Goal: Use online tool/utility: Use online tool/utility

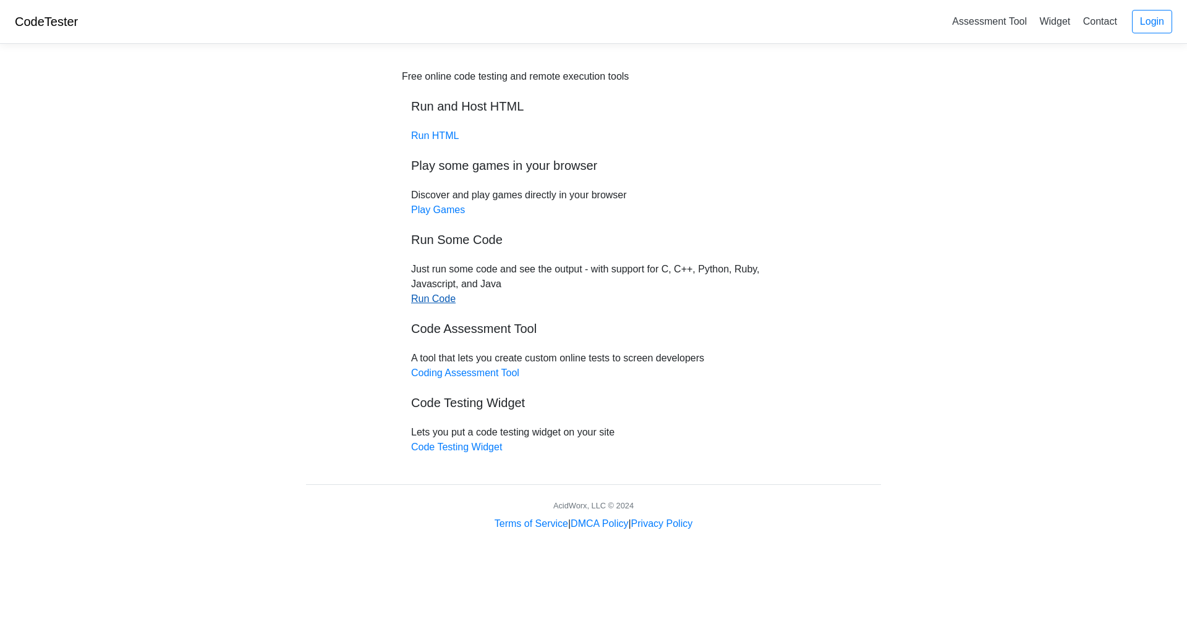
click at [441, 304] on link "Run Code" at bounding box center [433, 299] width 45 height 11
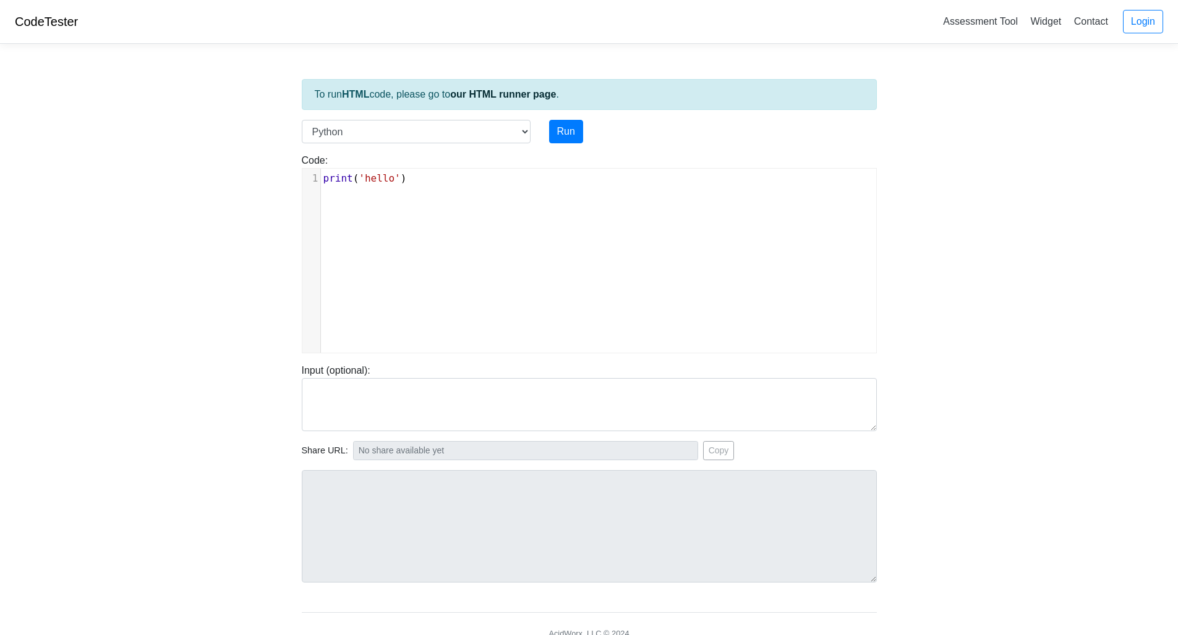
click at [351, 203] on div "xxxxxxxxxx 1 print ( 'hello' )" at bounding box center [598, 270] width 592 height 203
type textarea "​"
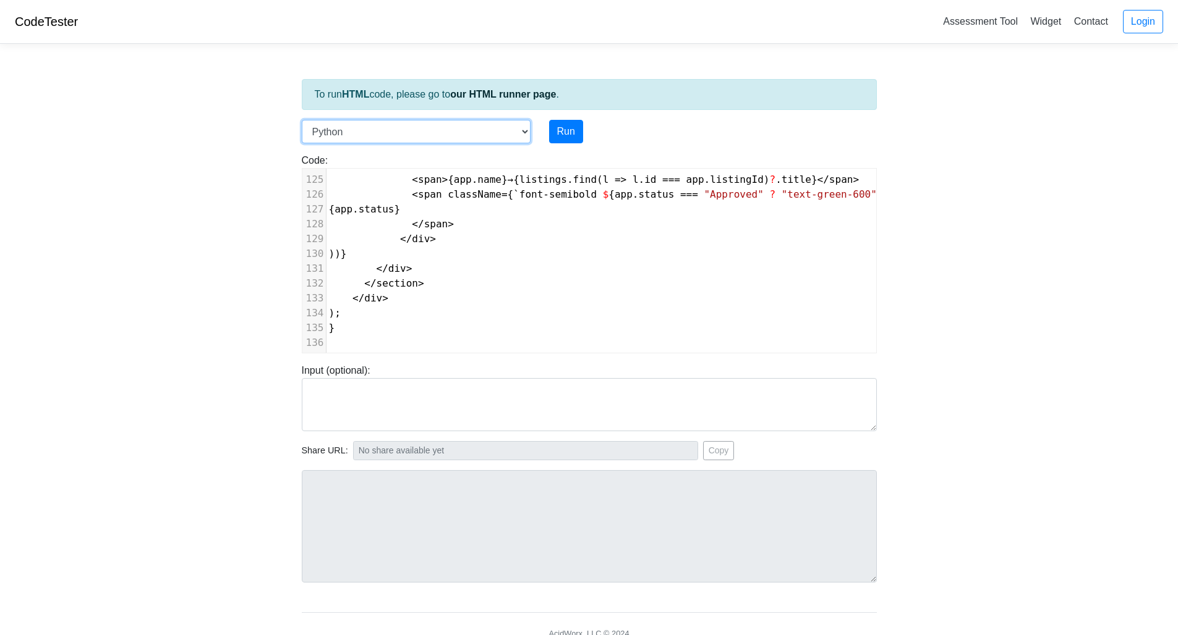
select select "javascript"
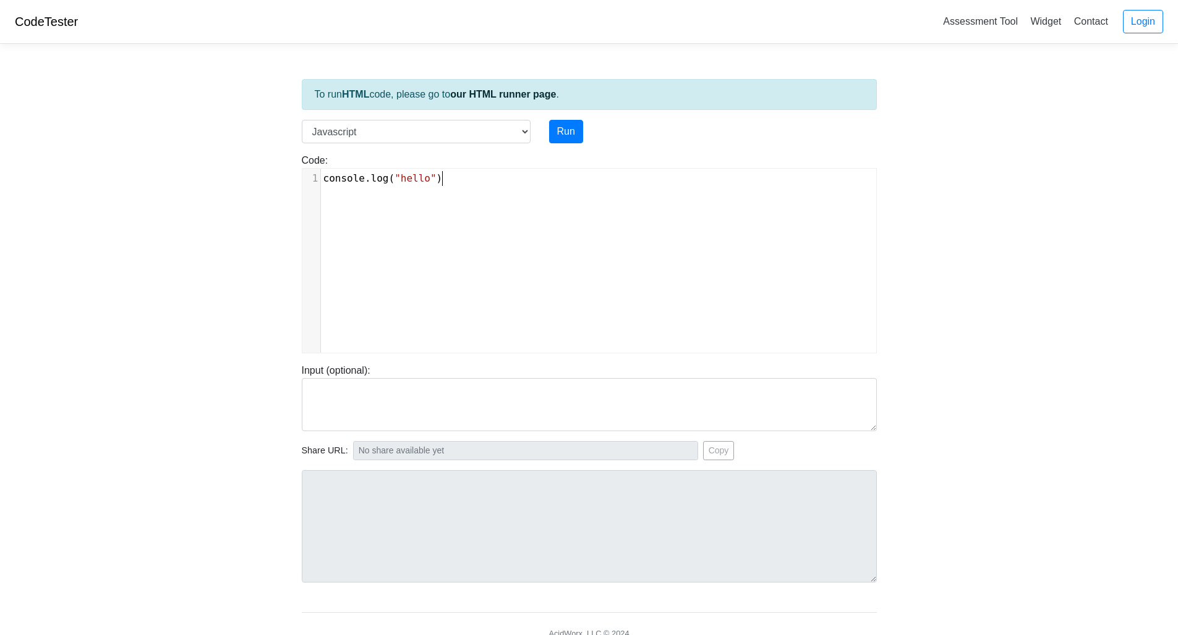
click at [461, 234] on div "xxxxxxxxxx 1 console . log ( "hello" )" at bounding box center [598, 270] width 592 height 203
click at [461, 234] on div "x 1 console . log ( "hello" )" at bounding box center [598, 270] width 592 height 203
type textarea "​console.log("hello")"
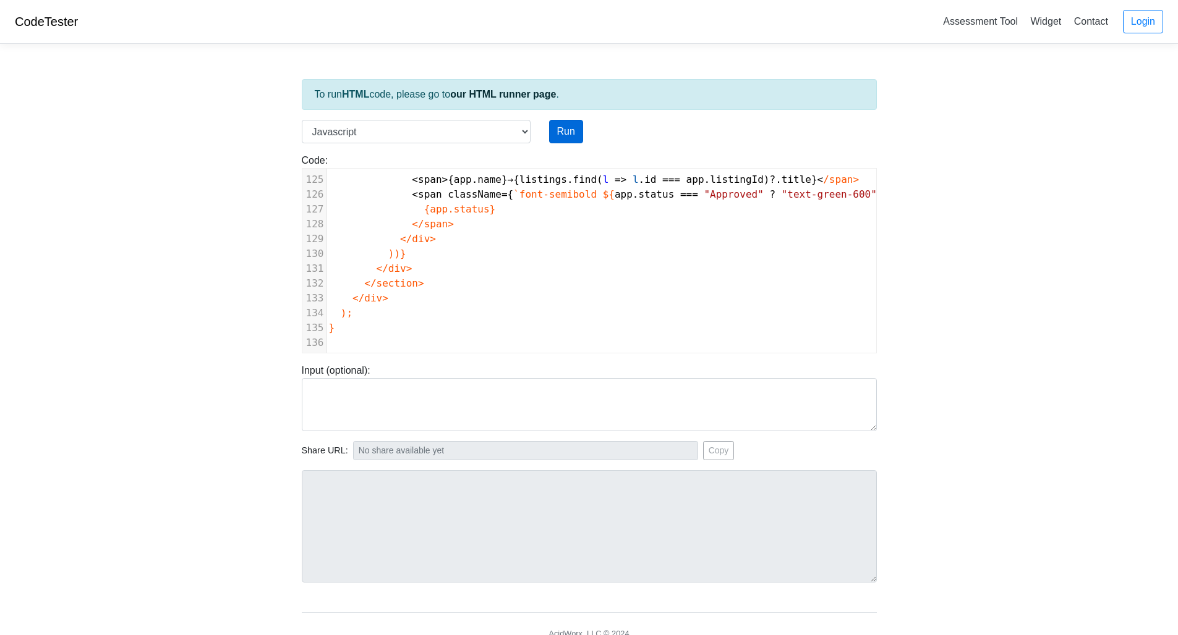
click at [571, 130] on button "Run" at bounding box center [566, 131] width 34 height 23
type input "[URL][DOMAIN_NAME]"
type textarea "Submission status: Runtime Error (NZEC) Stderr: /box/script.js:1 import React, …"
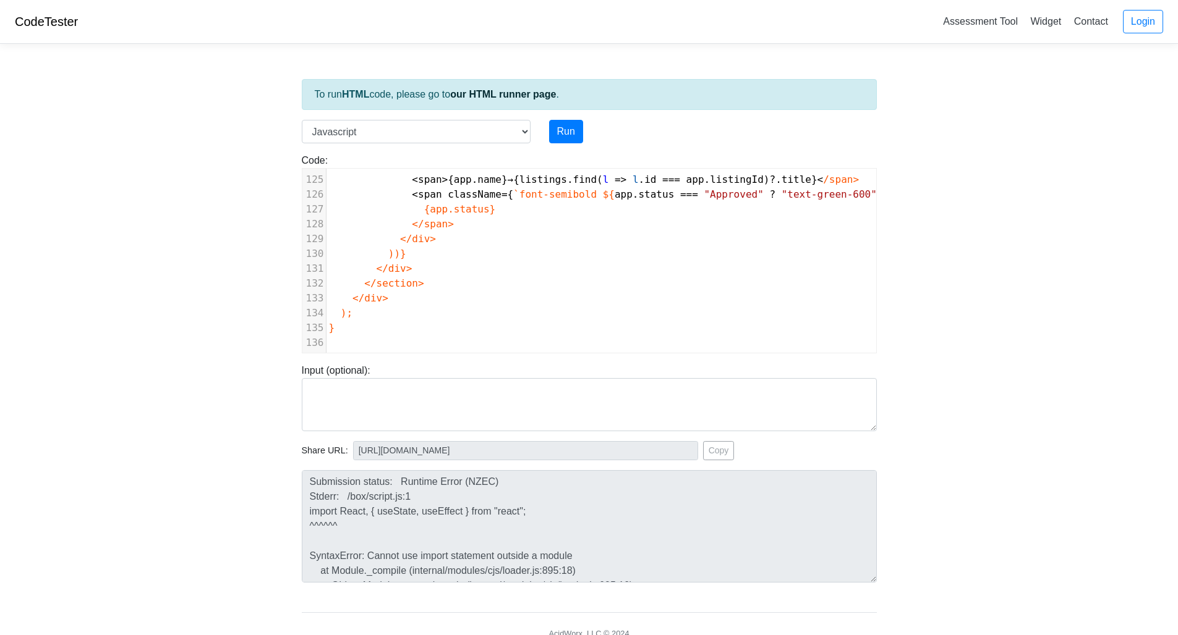
scroll to position [42, 0]
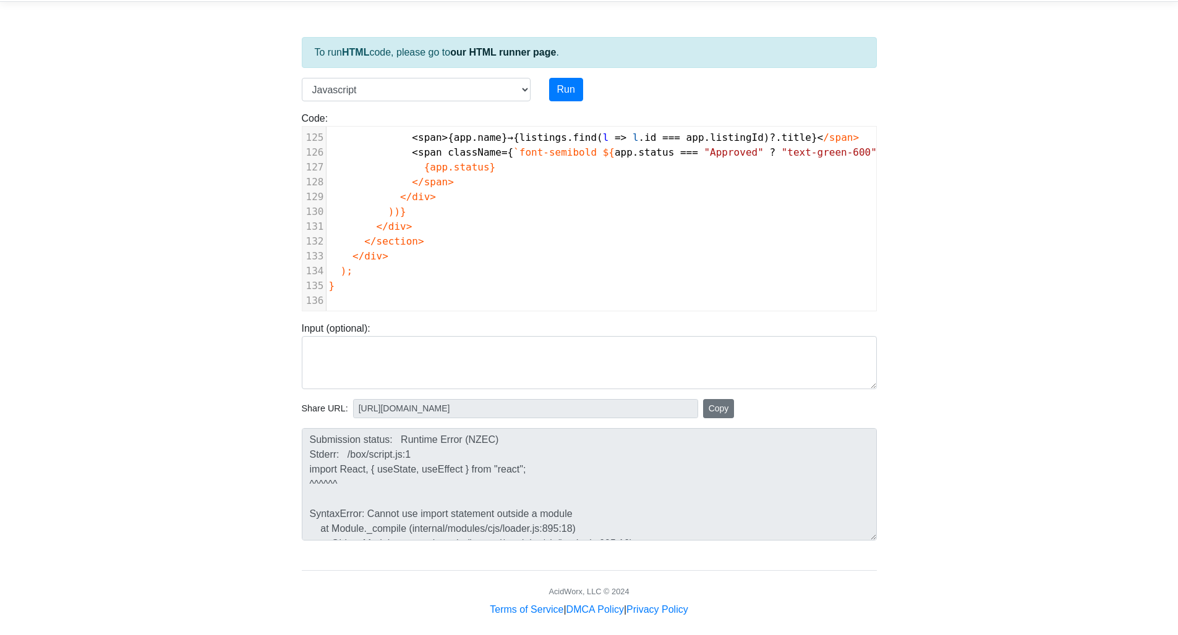
click at [716, 414] on button "Copy" at bounding box center [719, 408] width 32 height 19
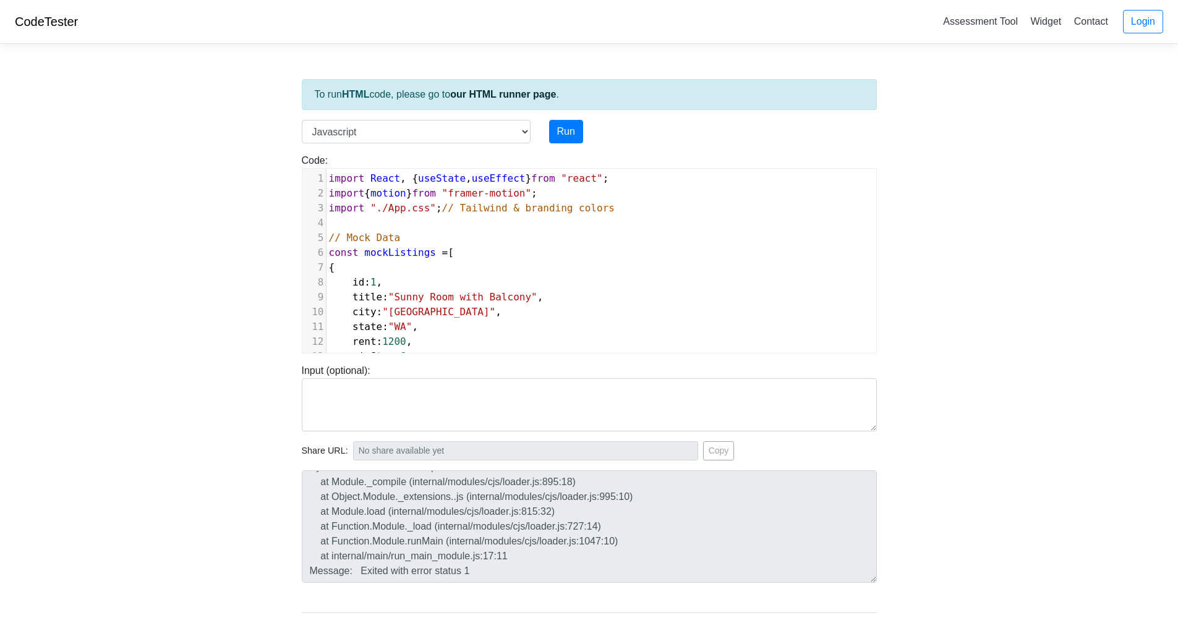
scroll to position [71, 0]
